Goal: Information Seeking & Learning: Learn about a topic

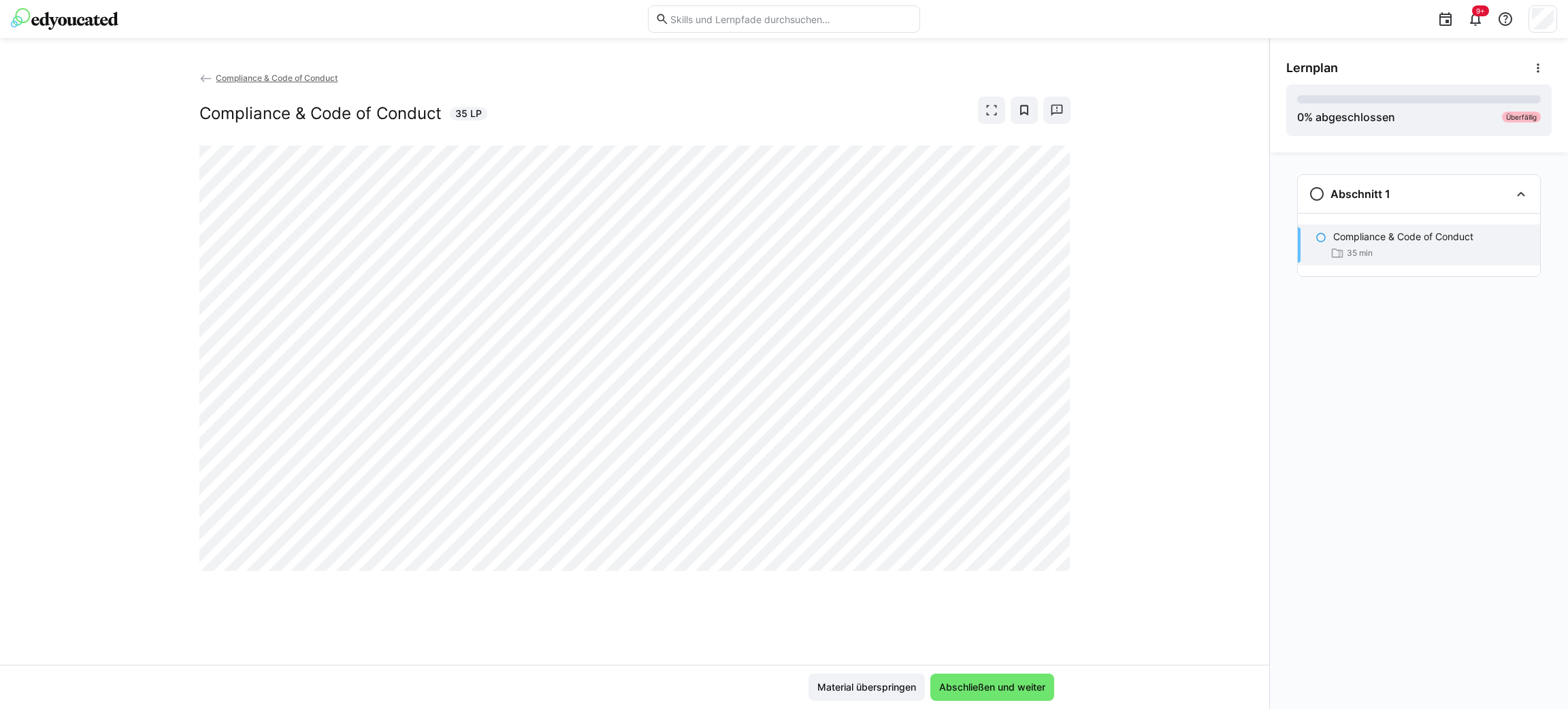
click at [1161, 457] on div "Abschnitt 1 Compliance & Code of Conduct 35 min" at bounding box center [1418, 430] width 298 height 557
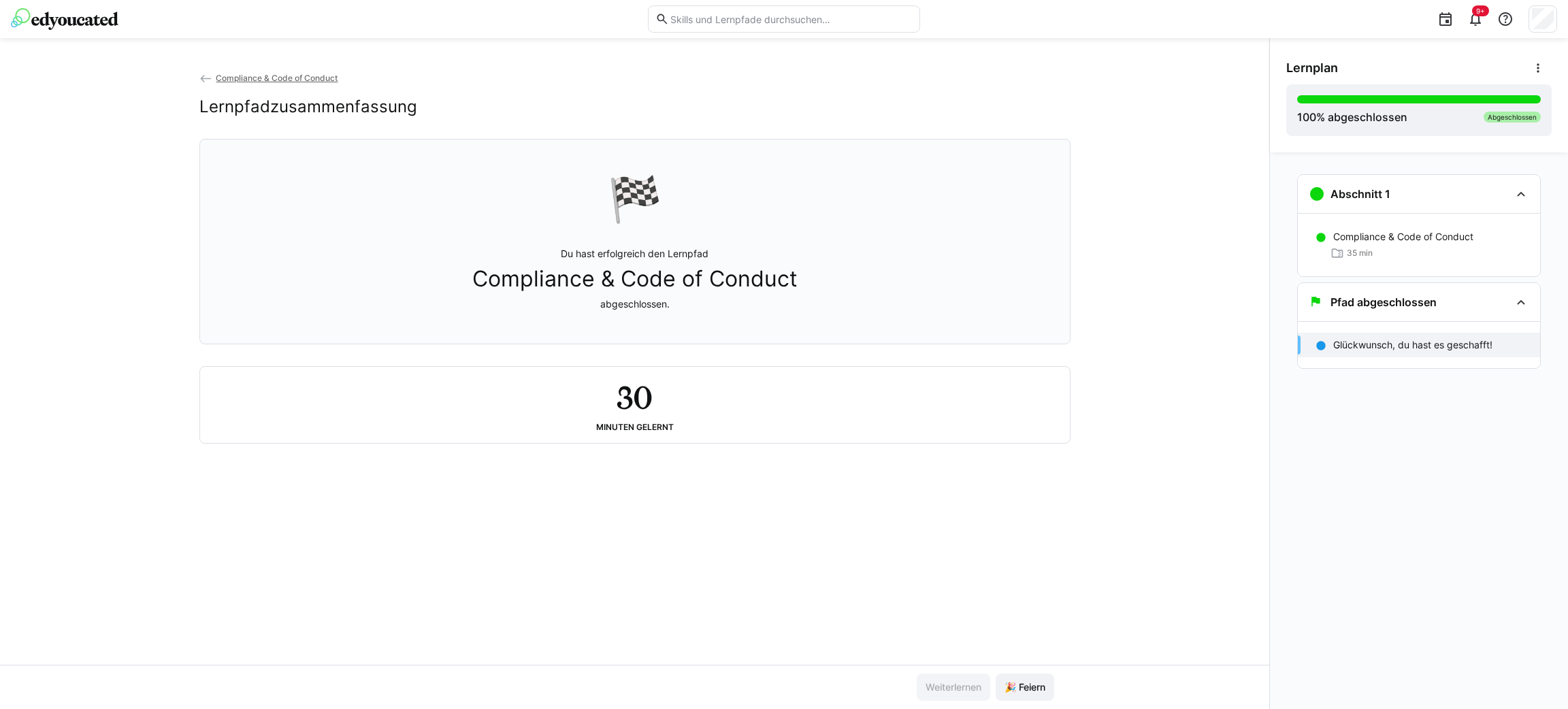
click at [297, 79] on span "Compliance & Code of Conduct" at bounding box center [277, 78] width 122 height 10
